Goal: Task Accomplishment & Management: Complete application form

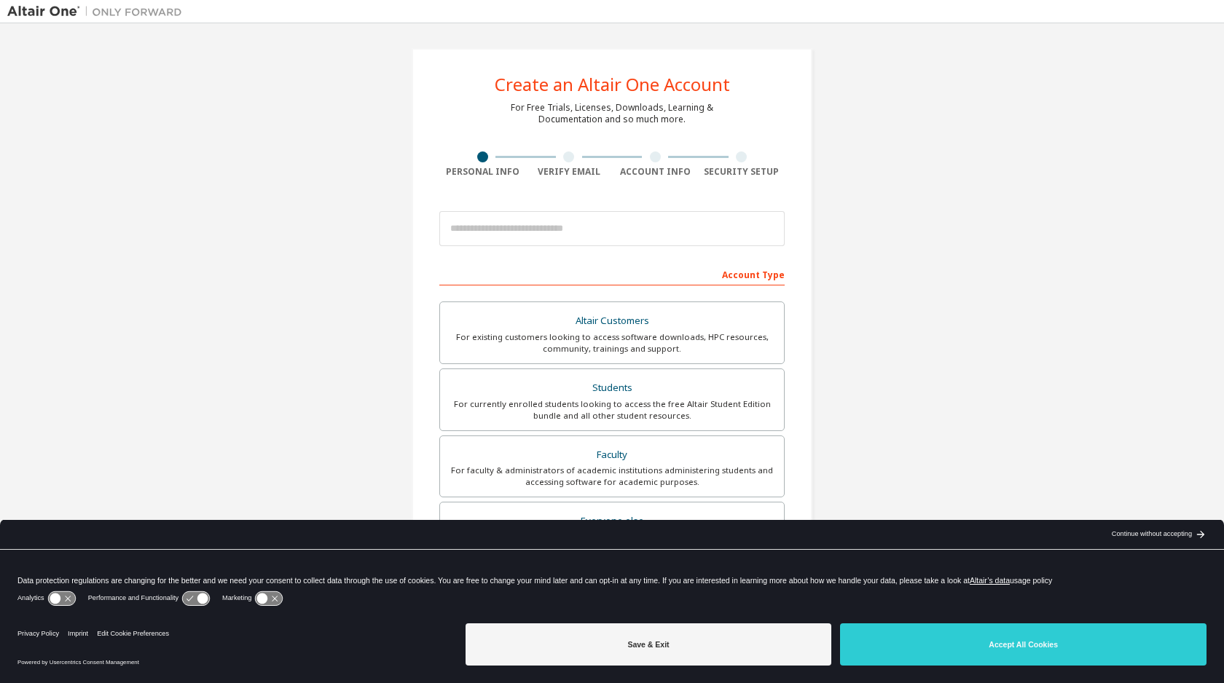
click at [977, 281] on div "Create an Altair One Account For Free Trials, Licenses, Downloads, Learning & D…" at bounding box center [611, 416] width 1209 height 771
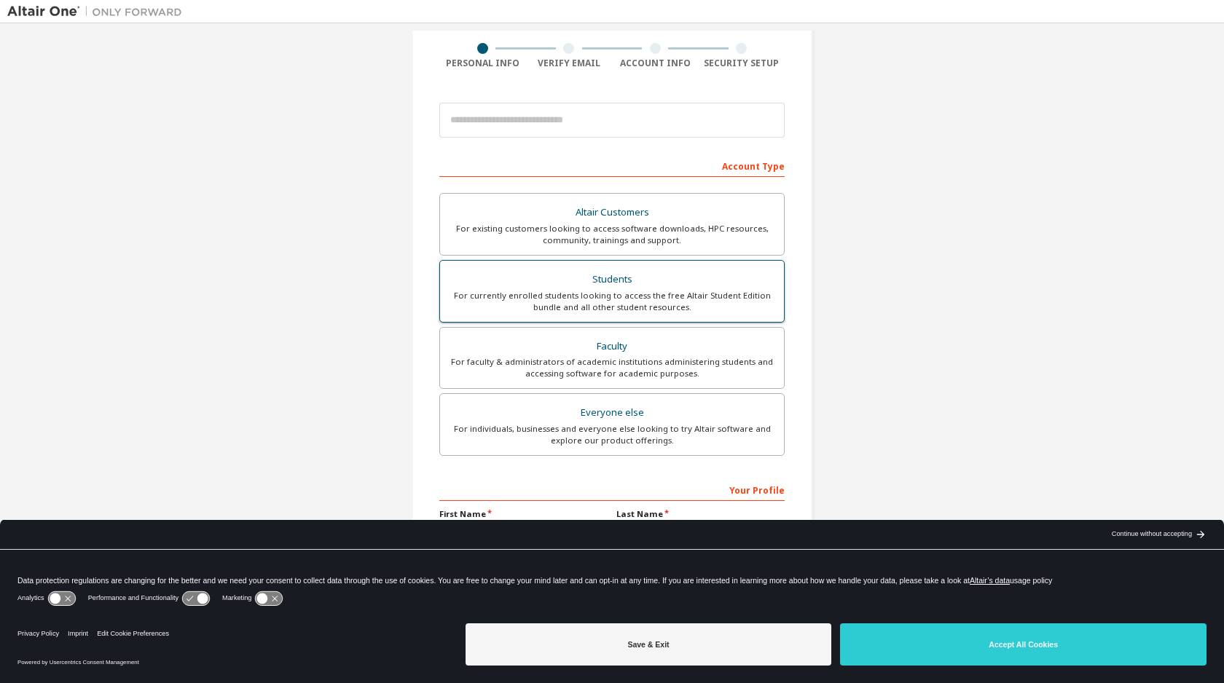
scroll to position [114, 0]
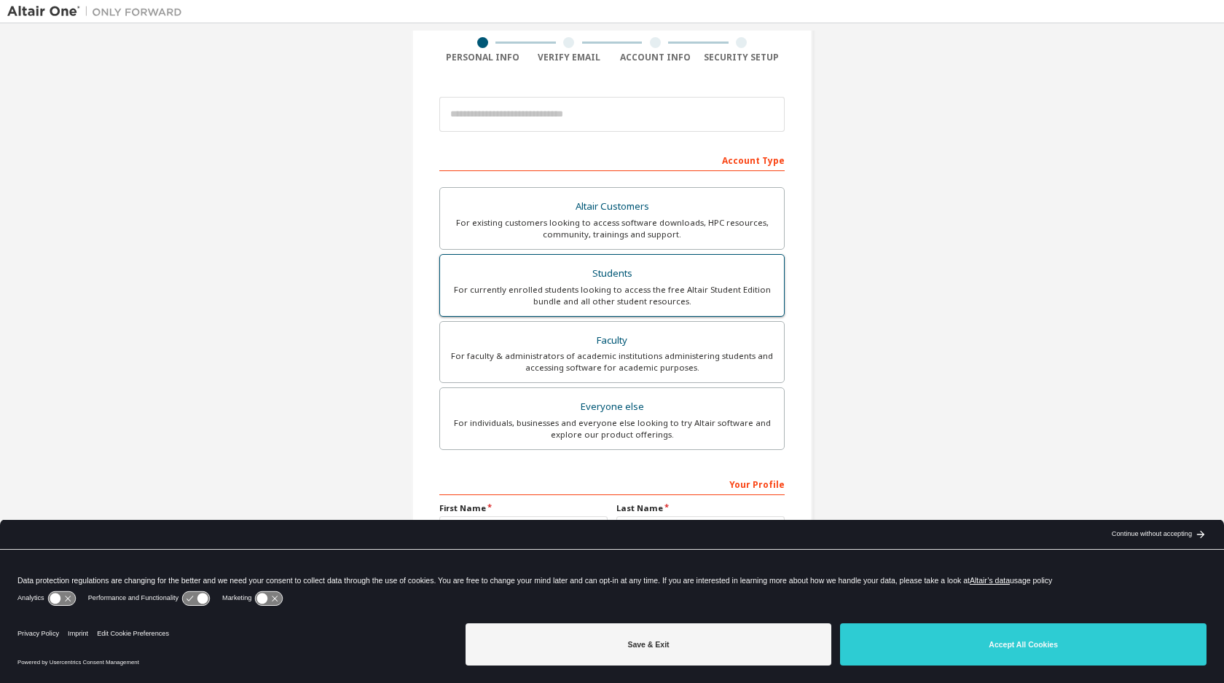
click at [631, 275] on div "Students" at bounding box center [612, 274] width 326 height 20
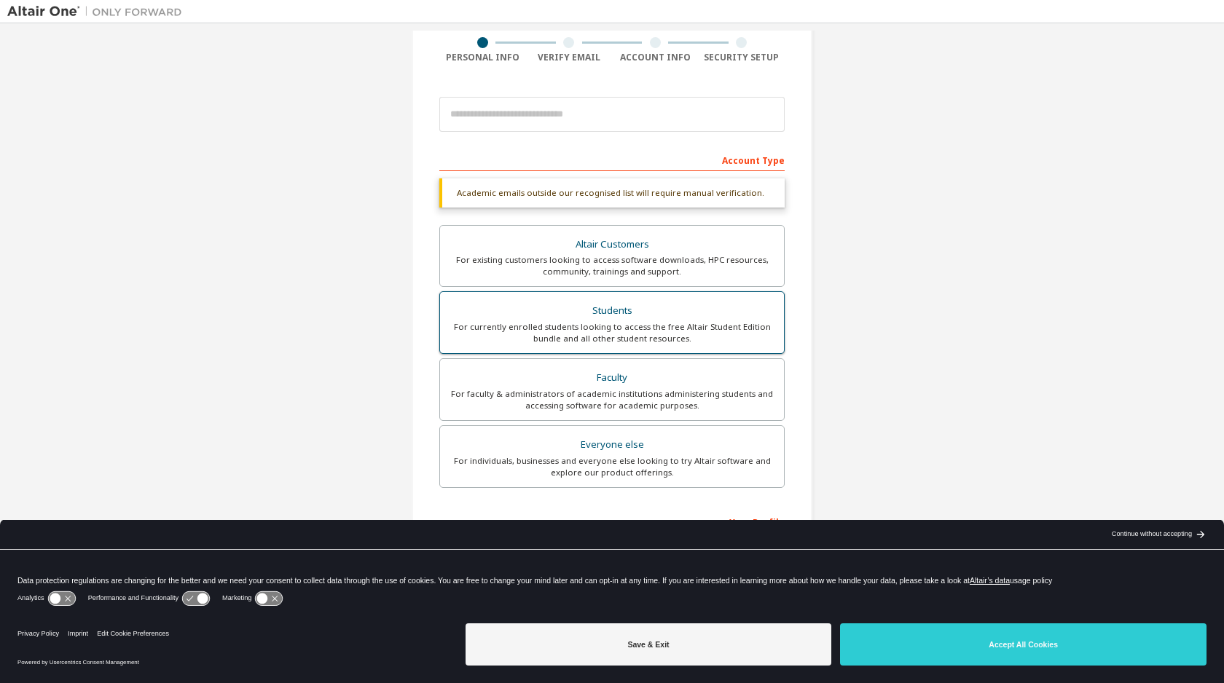
scroll to position [172, 0]
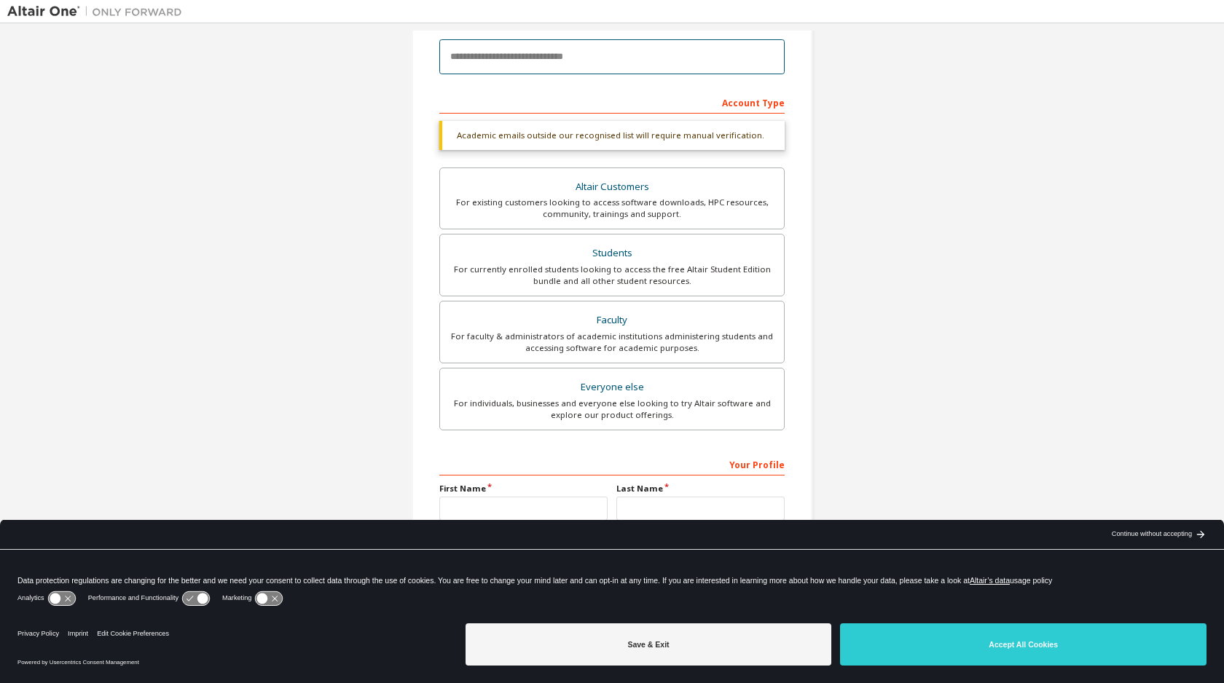
click at [570, 63] on input "email" at bounding box center [611, 56] width 345 height 35
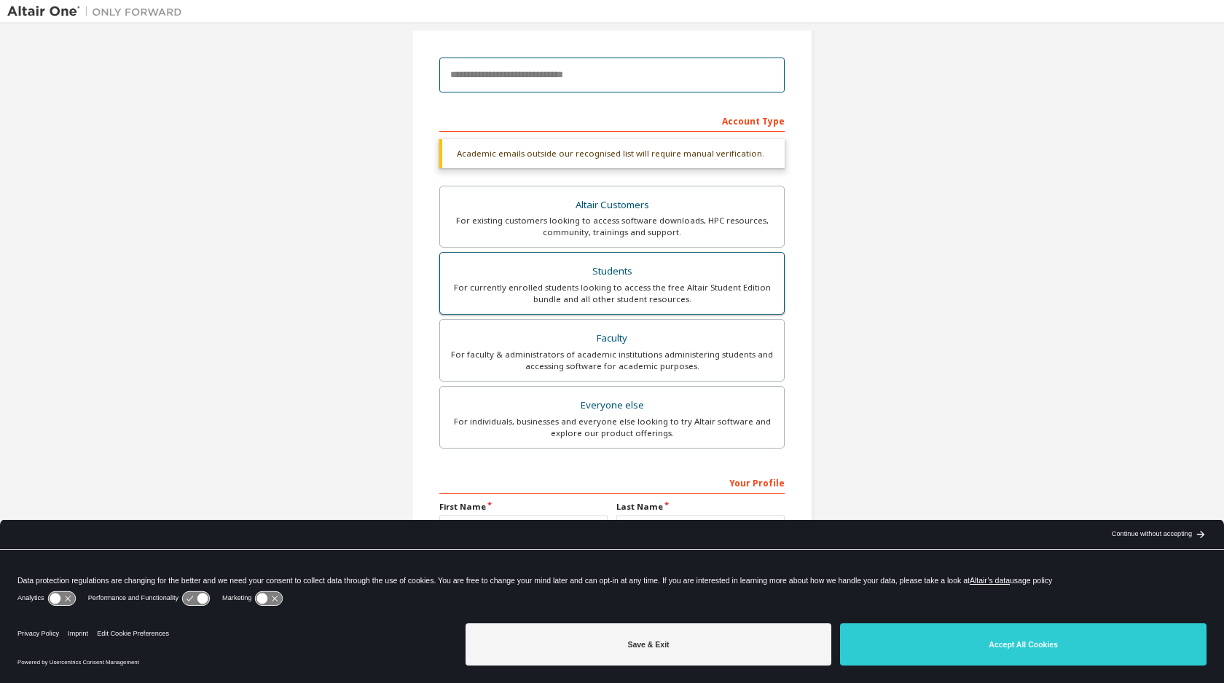
scroll to position [208, 0]
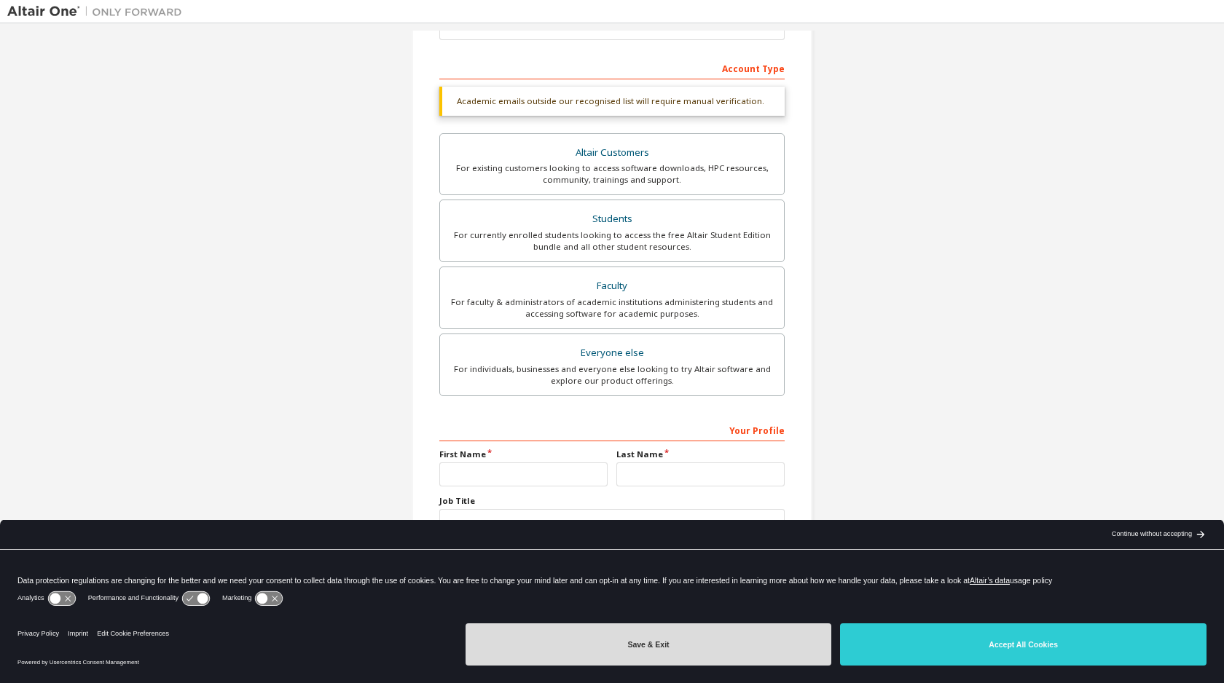
click at [735, 645] on button "Save & Exit" at bounding box center [648, 645] width 366 height 42
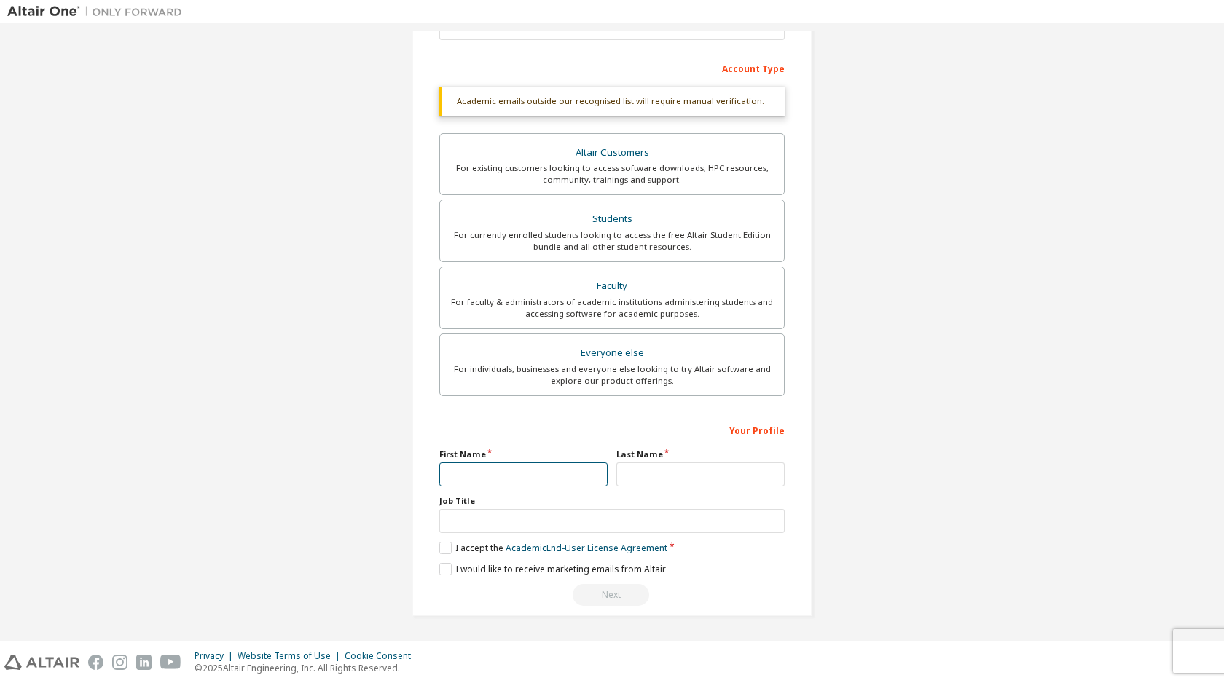
click at [528, 468] on input "text" at bounding box center [523, 475] width 168 height 24
type input "****"
click at [677, 485] on input "text" at bounding box center [700, 475] width 168 height 24
type input "******"
click at [449, 549] on label "I accept the Academic End-User License Agreement" at bounding box center [553, 548] width 228 height 12
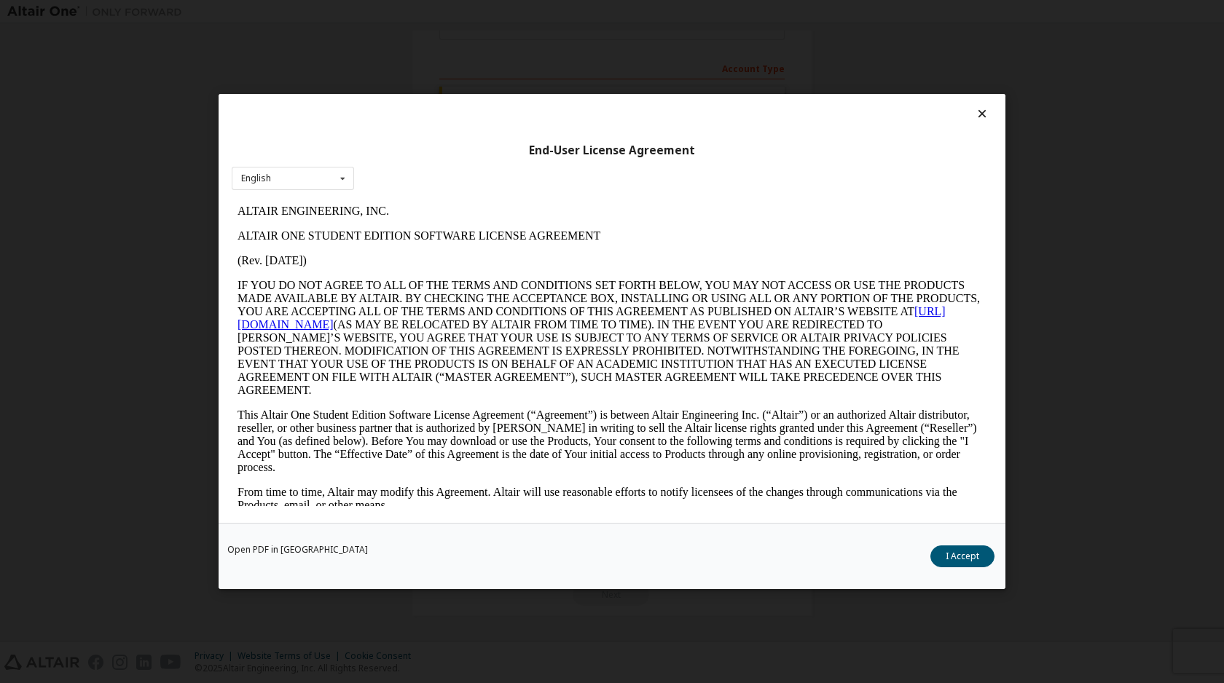
scroll to position [0, 0]
click at [975, 558] on button "I Accept" at bounding box center [962, 557] width 64 height 22
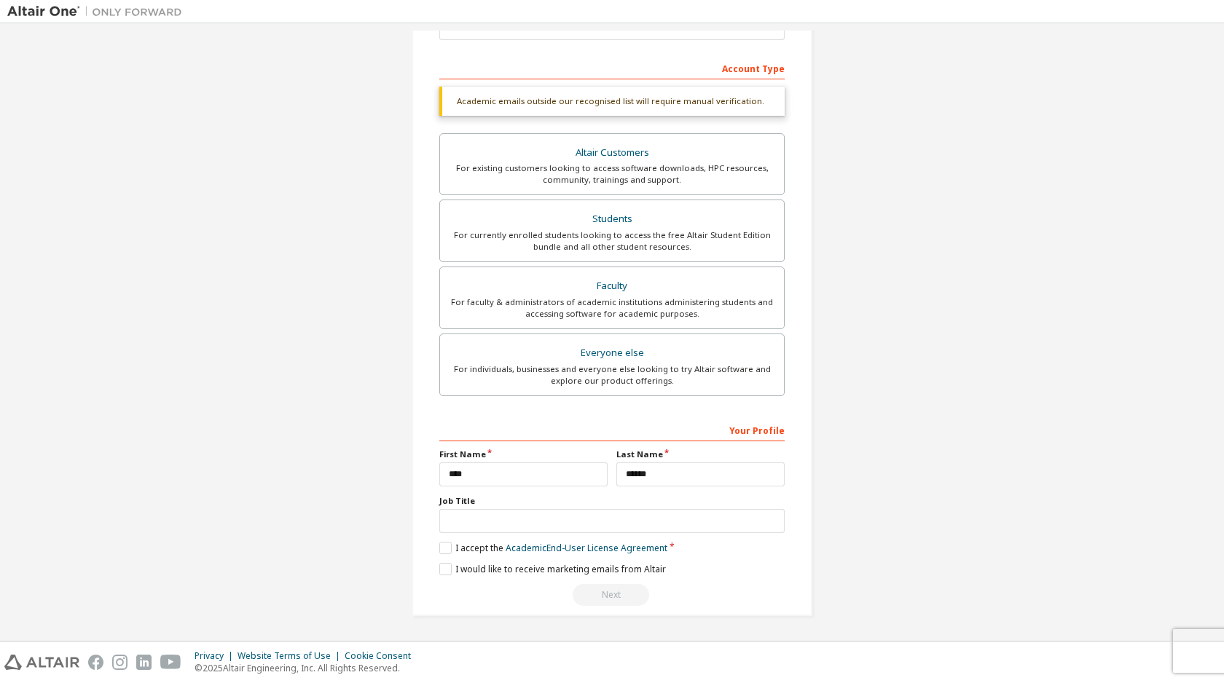
click at [614, 592] on div "Next" at bounding box center [611, 595] width 345 height 22
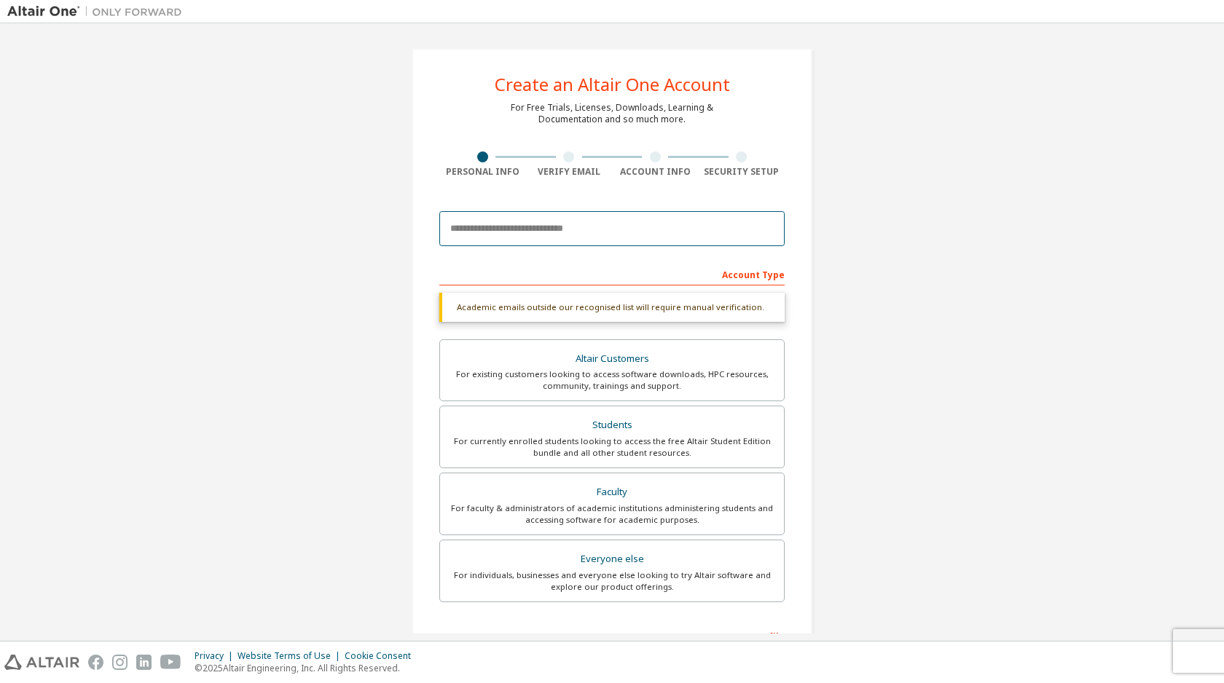
click at [589, 225] on input "email" at bounding box center [611, 228] width 345 height 35
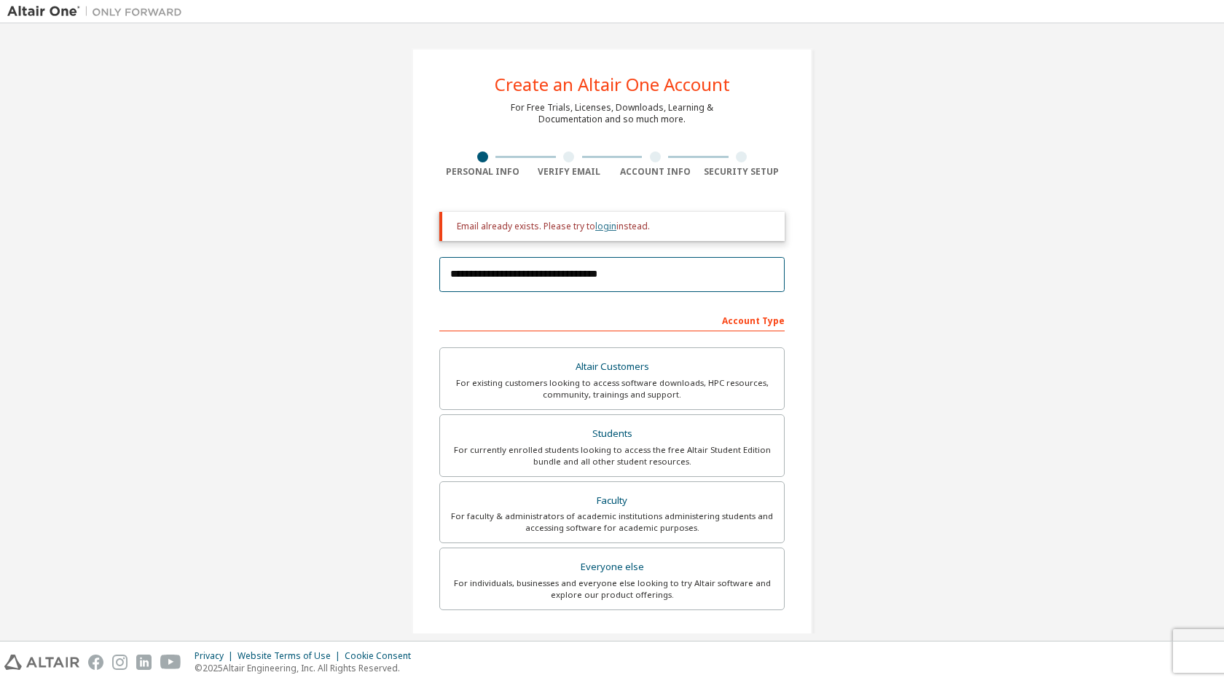
type input "**********"
click at [606, 230] on link "login" at bounding box center [605, 226] width 21 height 12
